Goal: Task Accomplishment & Management: Manage account settings

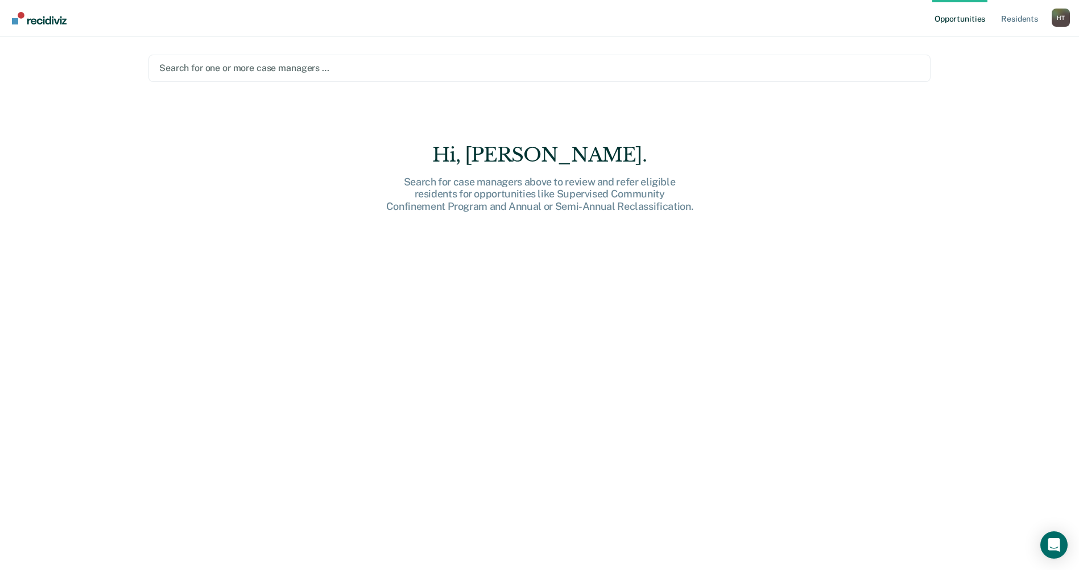
click at [206, 67] on div at bounding box center [539, 67] width 760 height 13
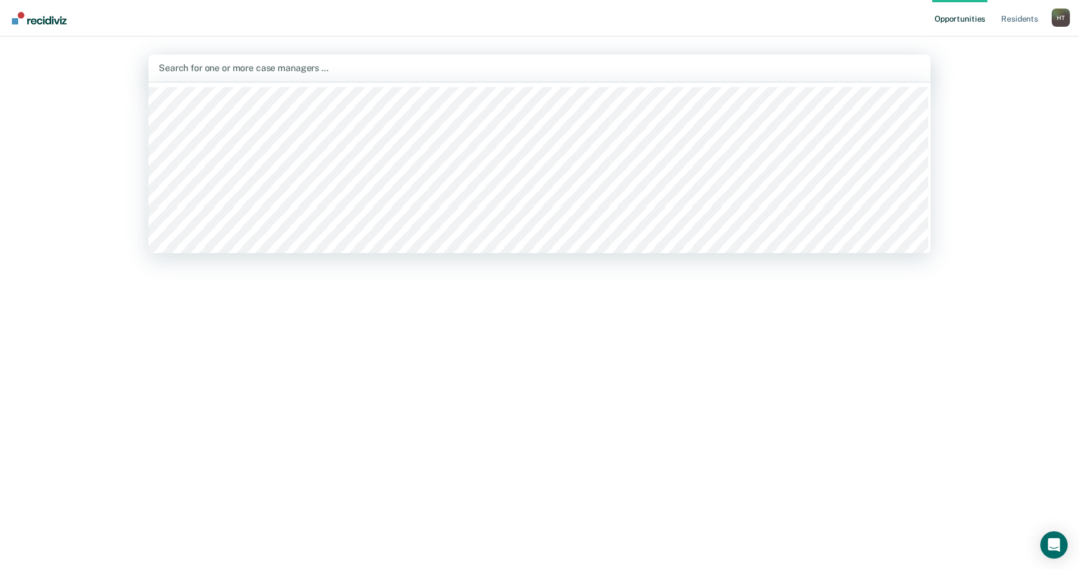
click at [1037, 78] on div "Opportunities Resident s [PERSON_NAME] Profile How it works Log Out 46 results …" at bounding box center [539, 285] width 1079 height 570
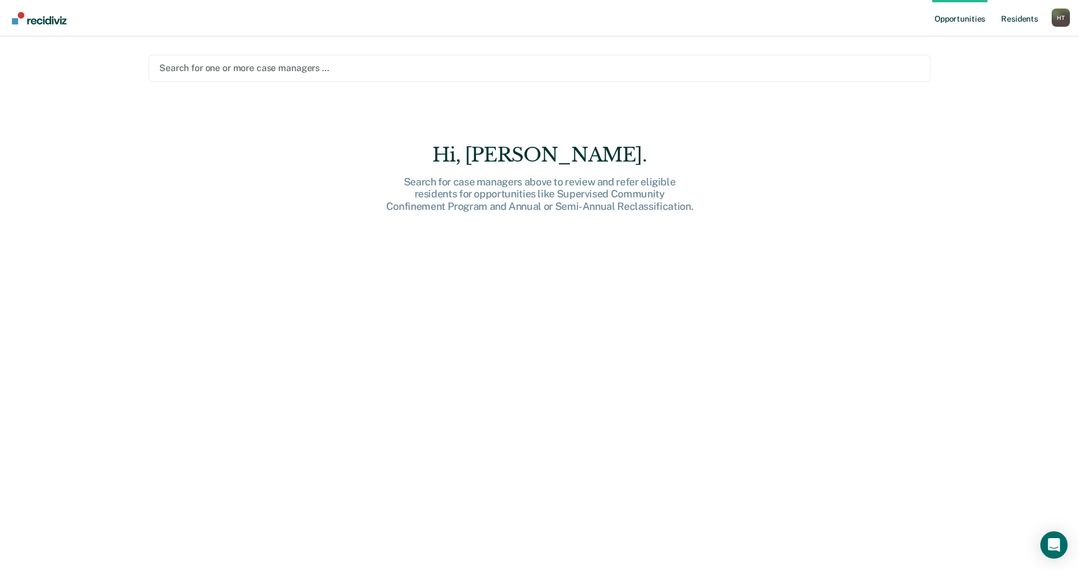
click at [1019, 14] on link "Resident s" at bounding box center [1020, 18] width 42 height 36
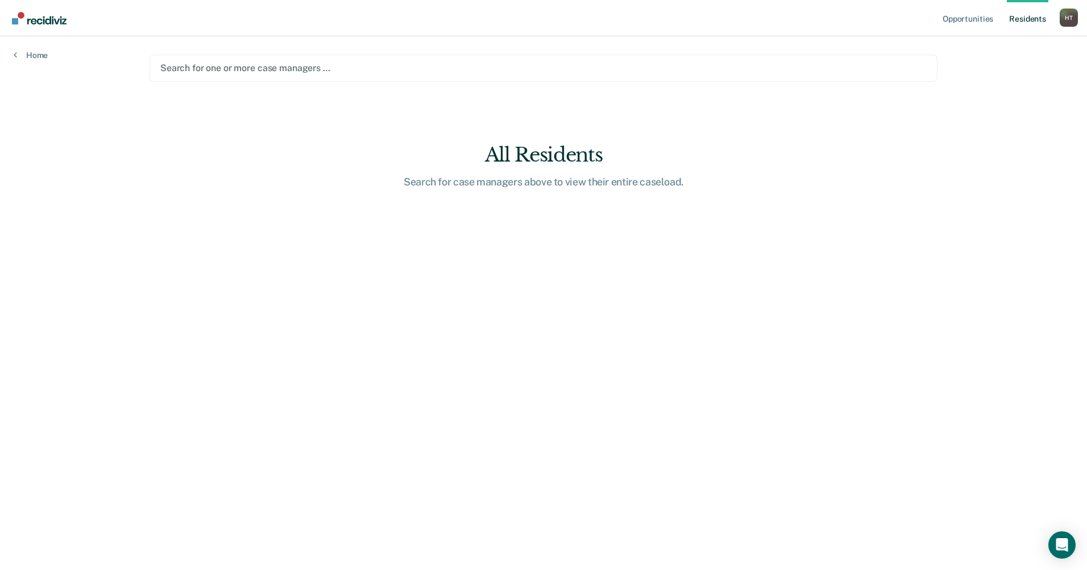
click at [197, 64] on div at bounding box center [543, 67] width 767 height 13
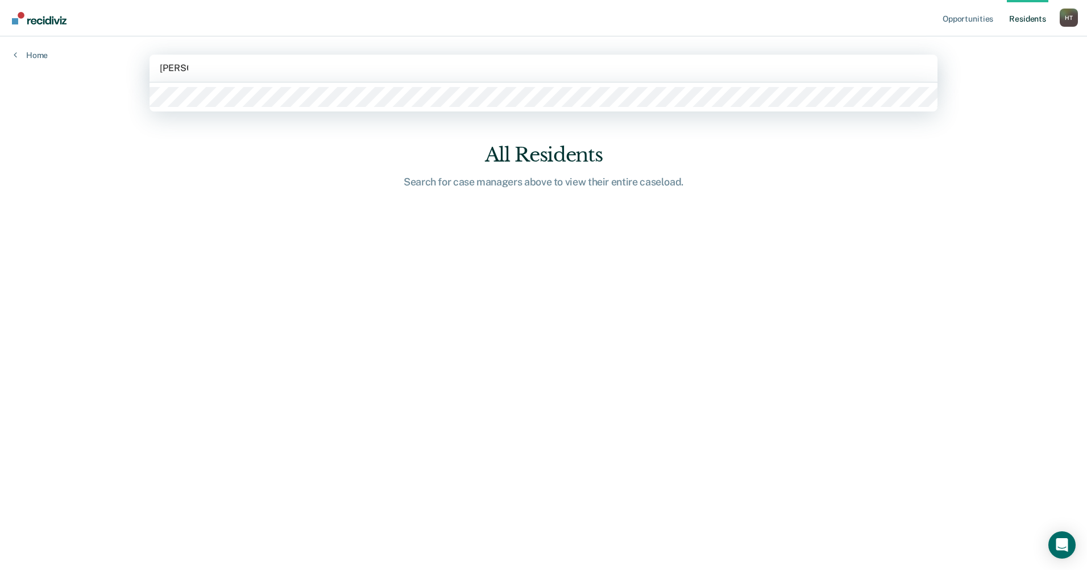
type input "[PERSON_NAME]"
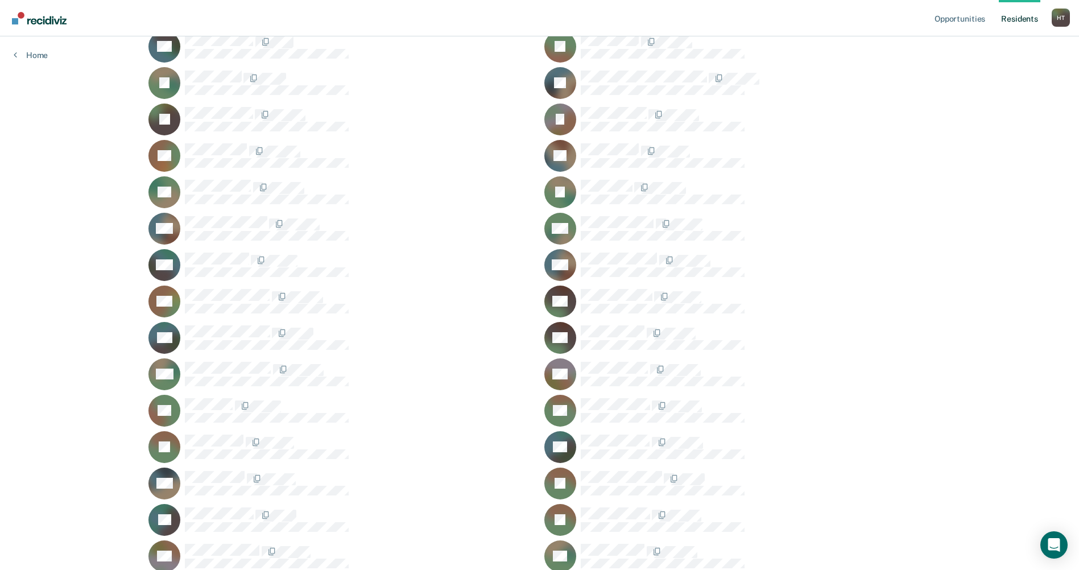
scroll to position [569, 0]
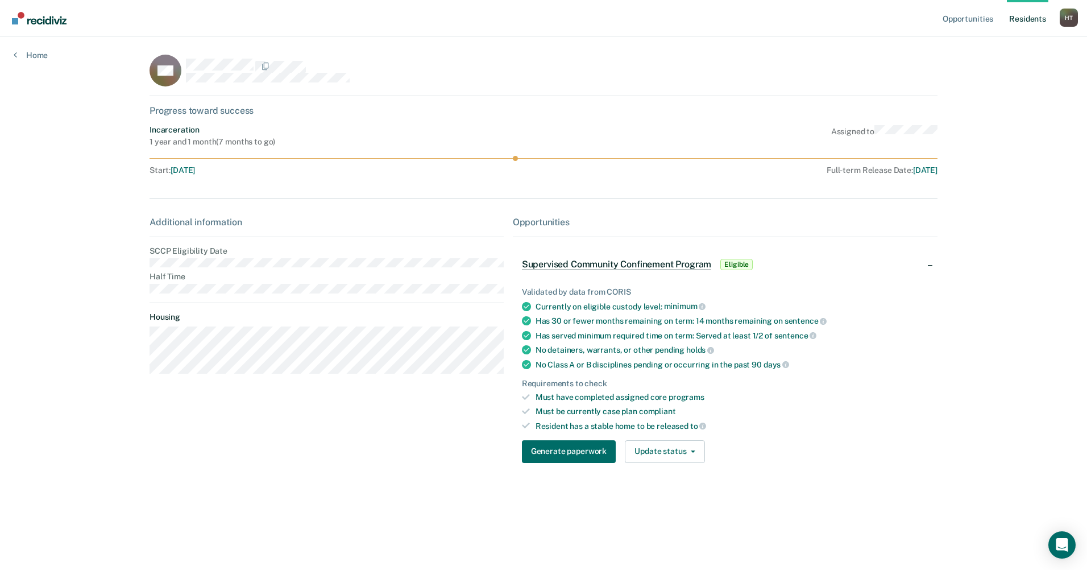
click at [1067, 18] on div "H T" at bounding box center [1069, 18] width 18 height 18
click at [1003, 72] on link "Log Out" at bounding box center [1024, 75] width 92 height 10
